Goal: Information Seeking & Learning: Learn about a topic

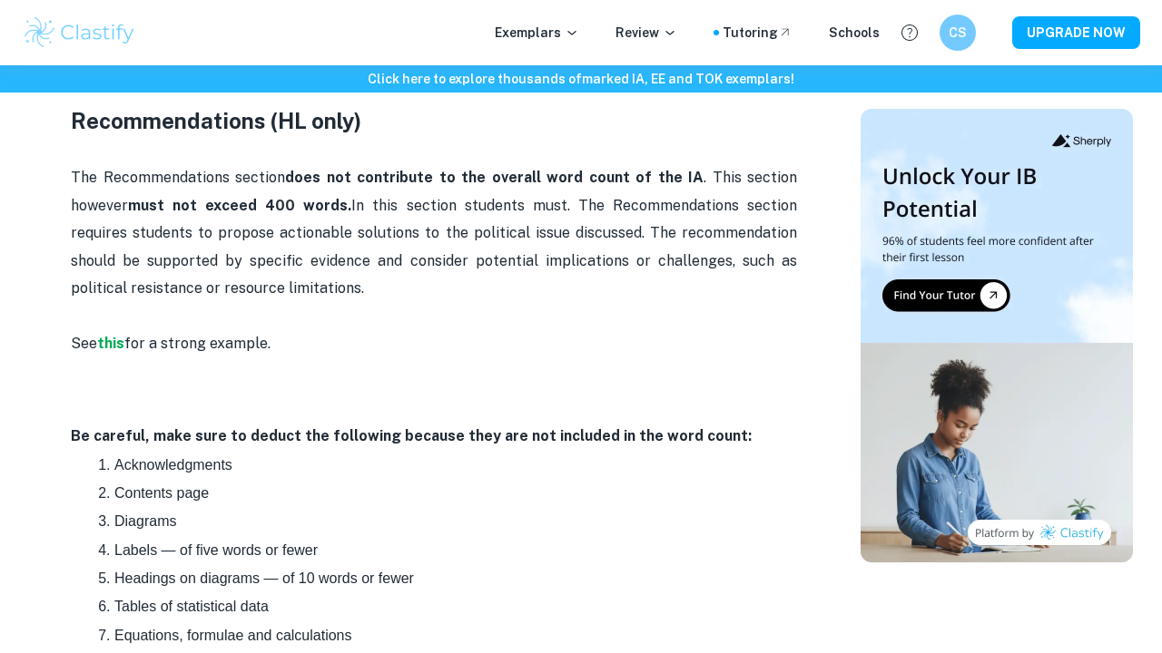
scroll to position [2236, 0]
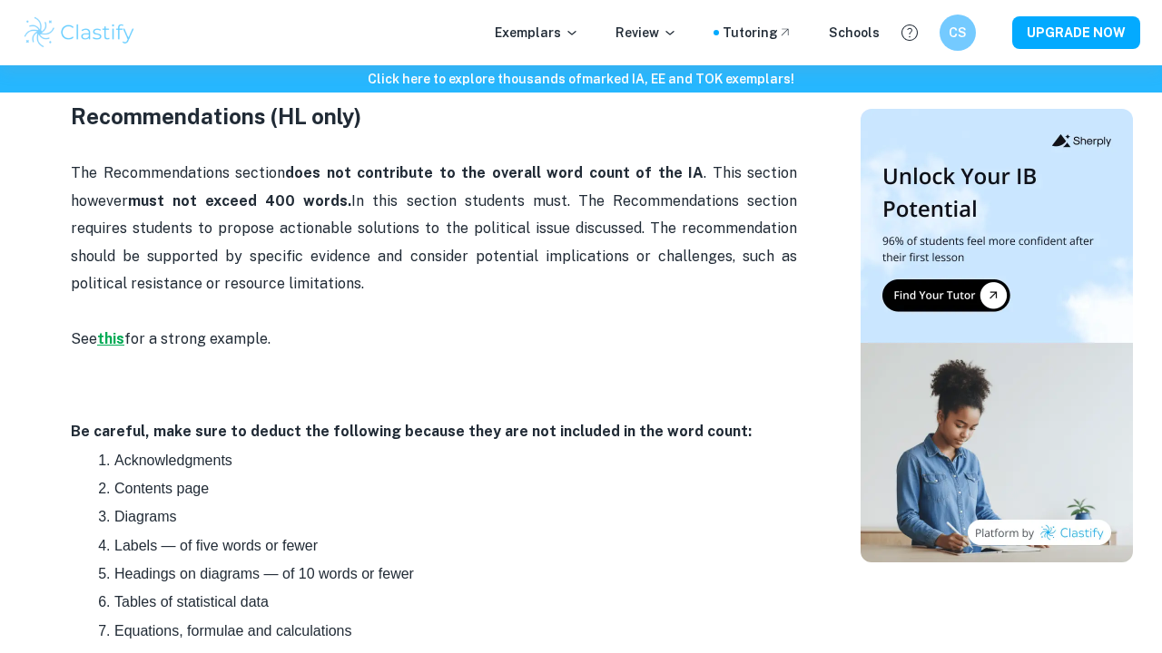
click at [114, 330] on strong "this" at bounding box center [110, 338] width 27 height 17
click at [117, 330] on strong "this" at bounding box center [110, 338] width 27 height 17
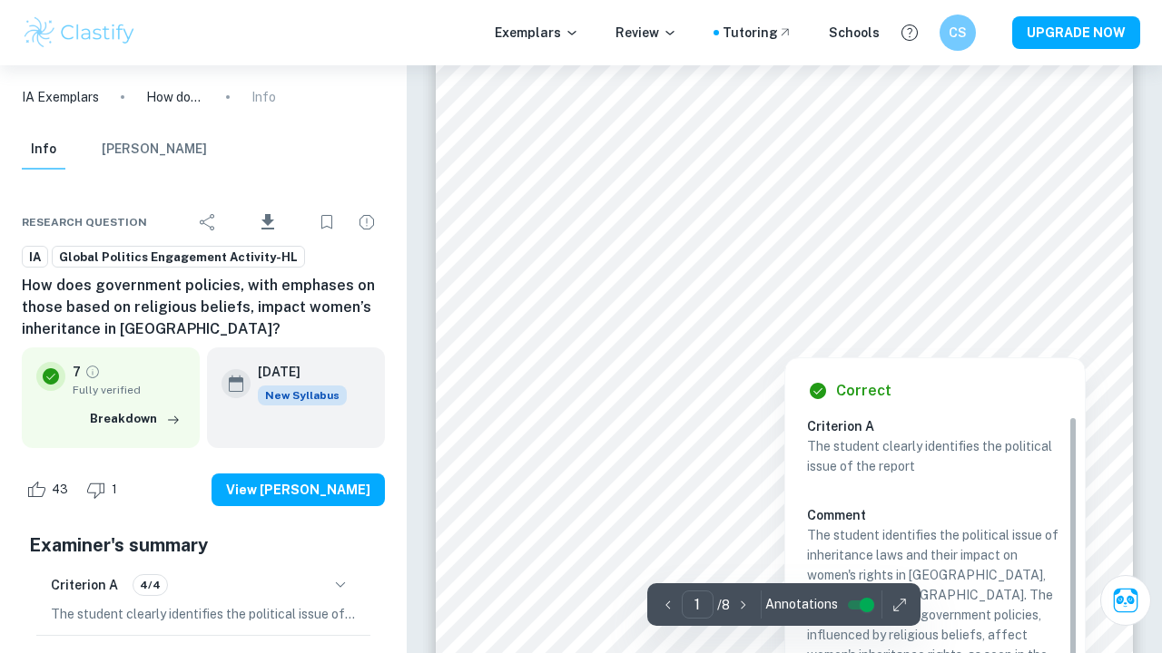
scroll to position [102, 0]
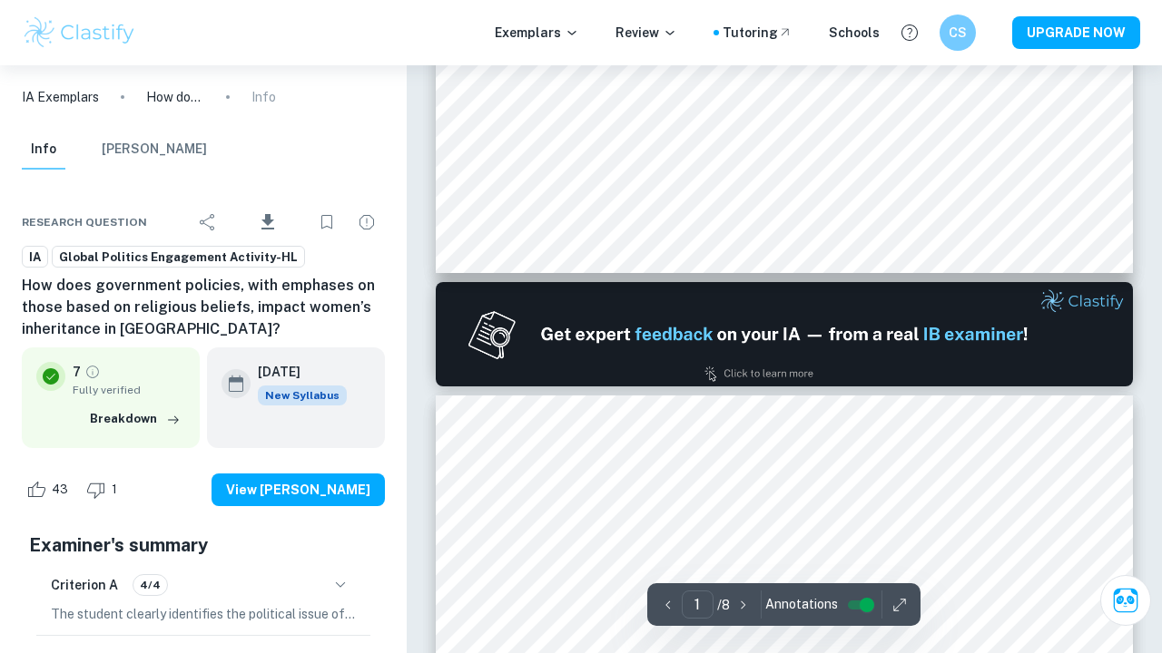
type input "2"
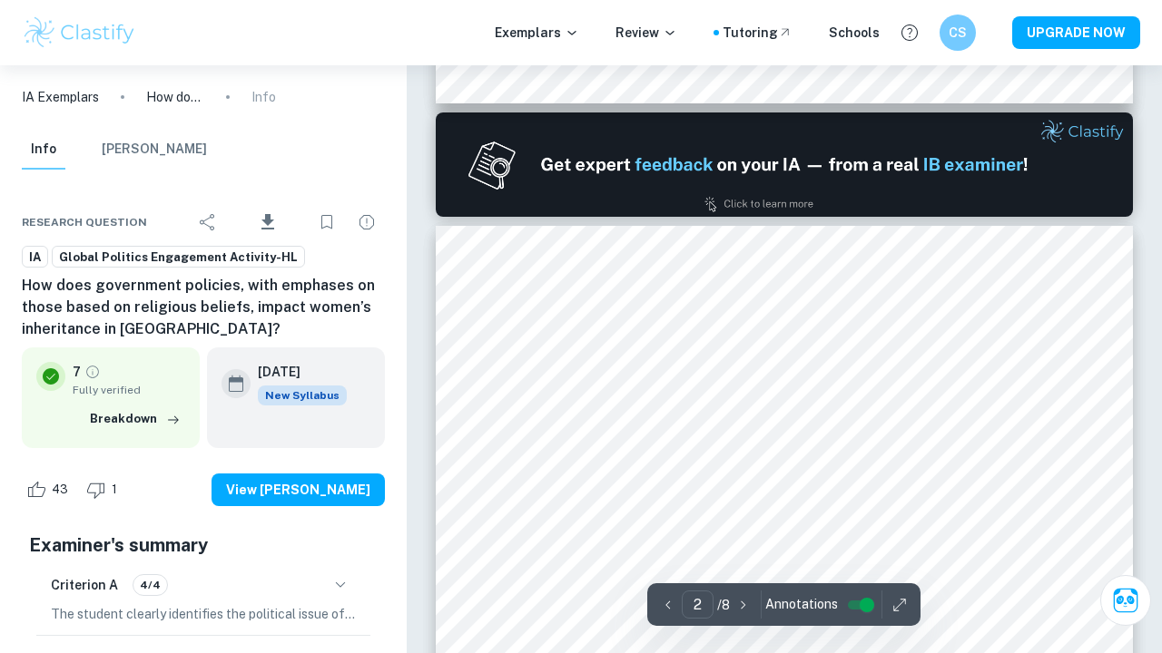
scroll to position [905, 0]
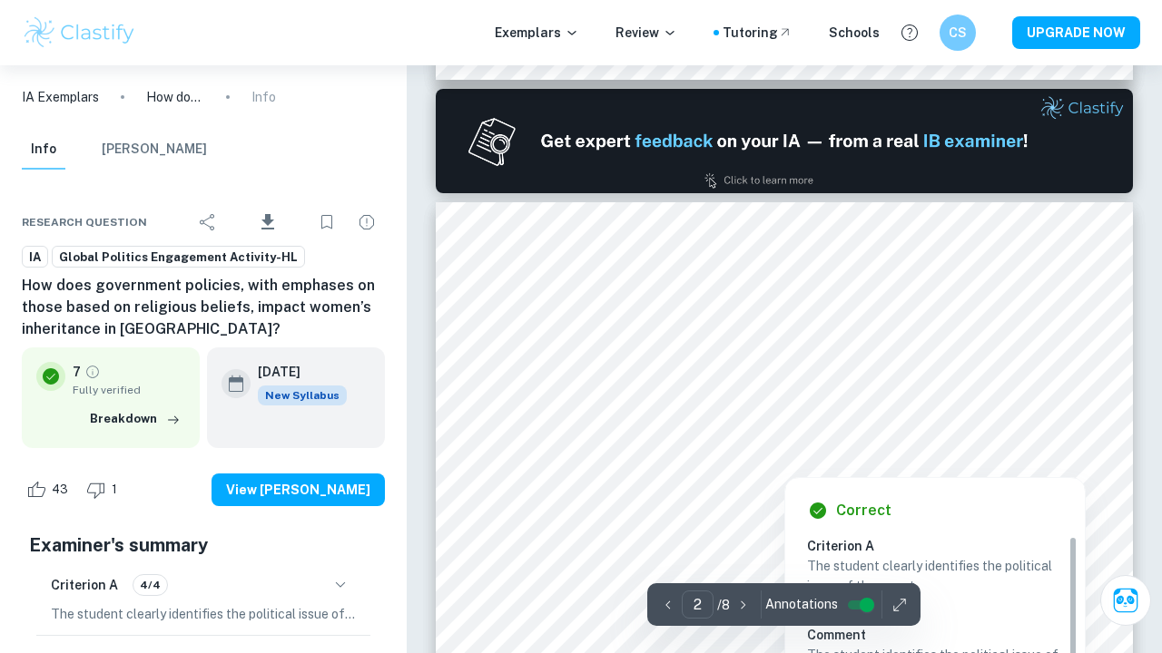
click at [617, 404] on div at bounding box center [783, 410] width 533 height 22
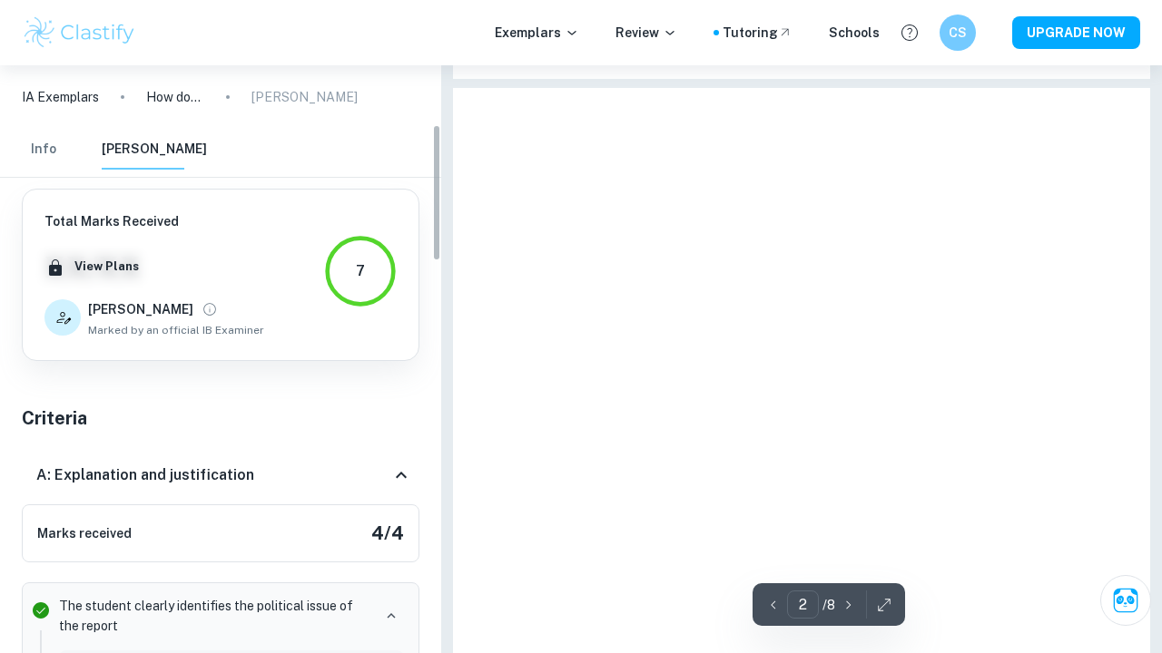
scroll to position [965, 0]
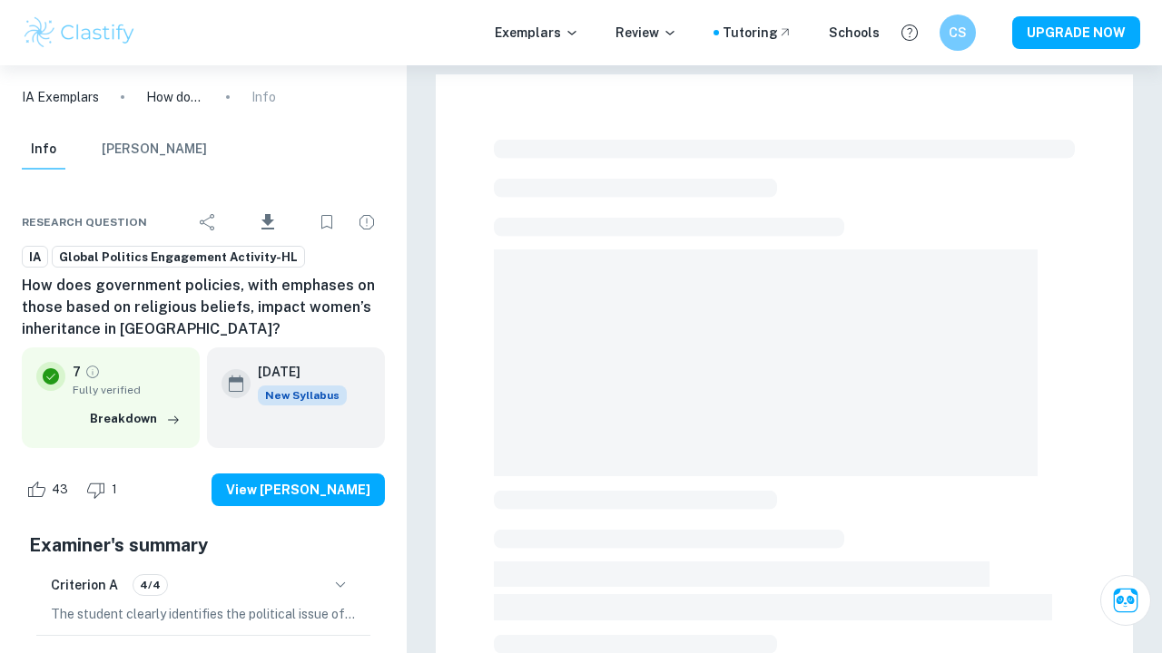
checkbox input "true"
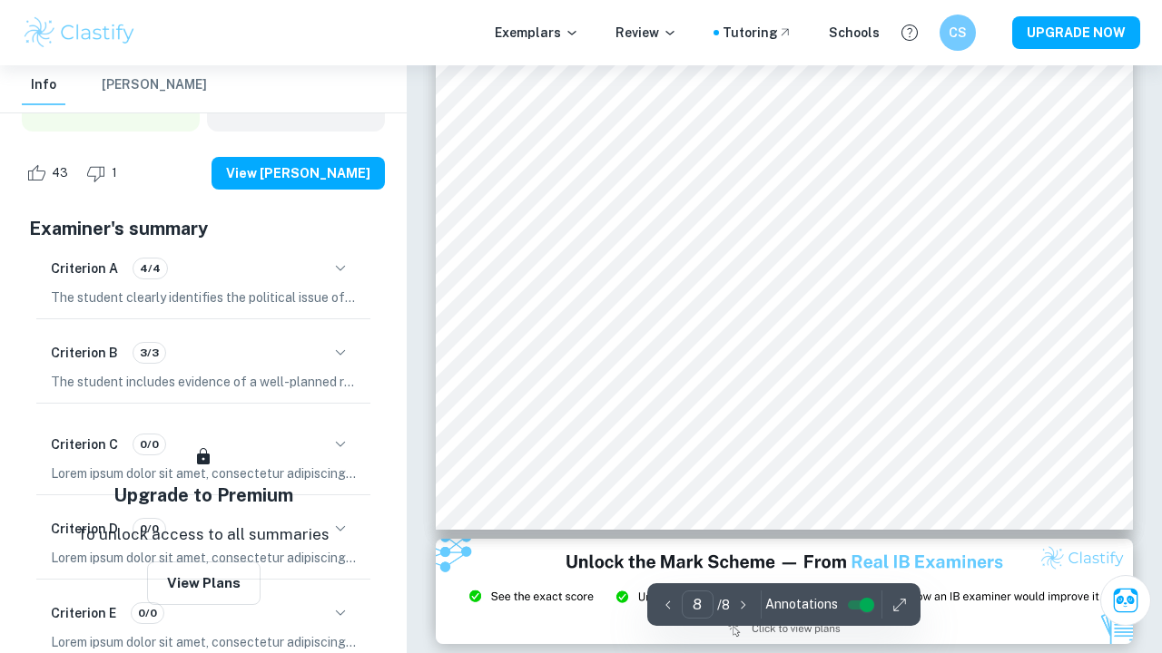
scroll to position [7053, 0]
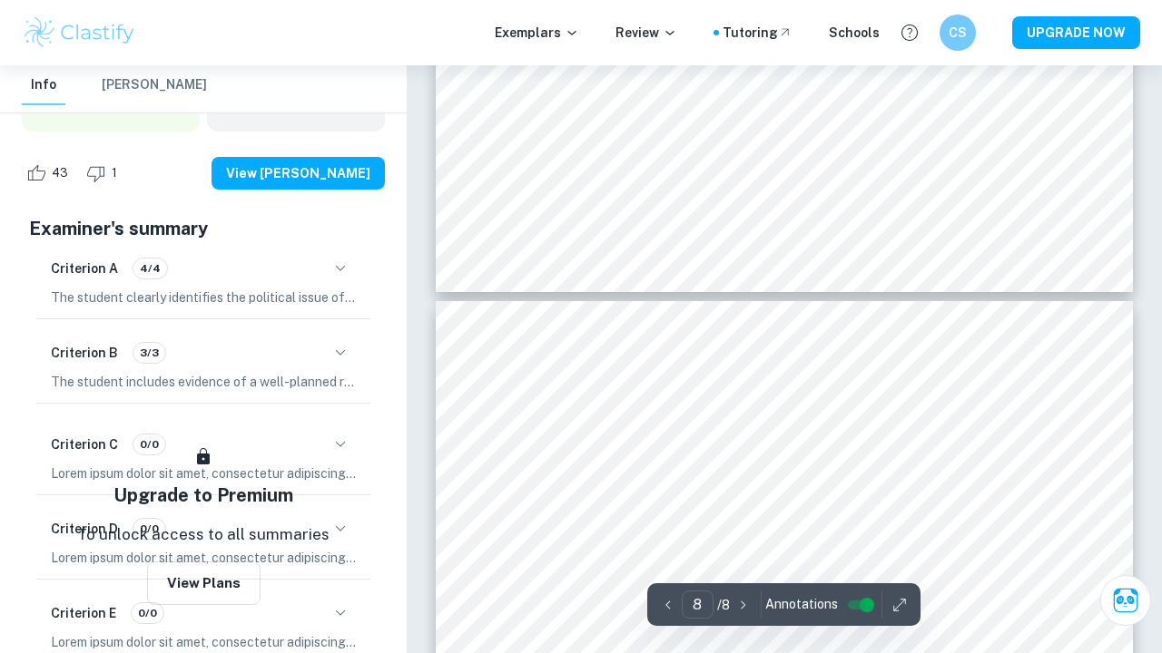
type input "7"
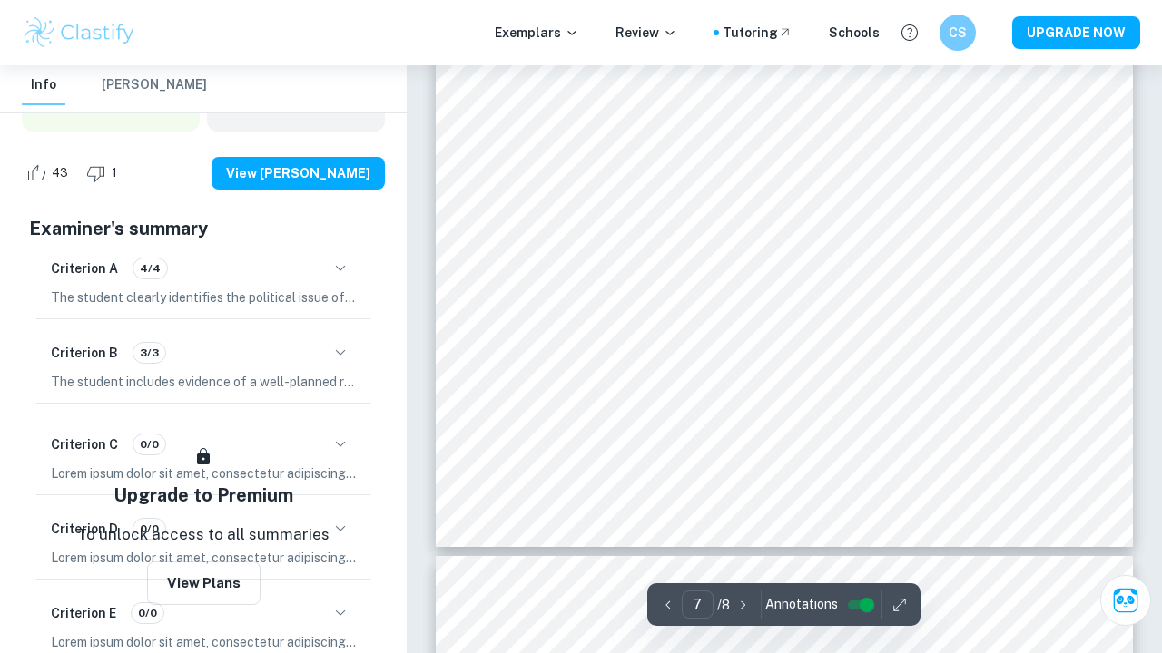
scroll to position [6128, 0]
